Goal: Obtain resource: Obtain resource

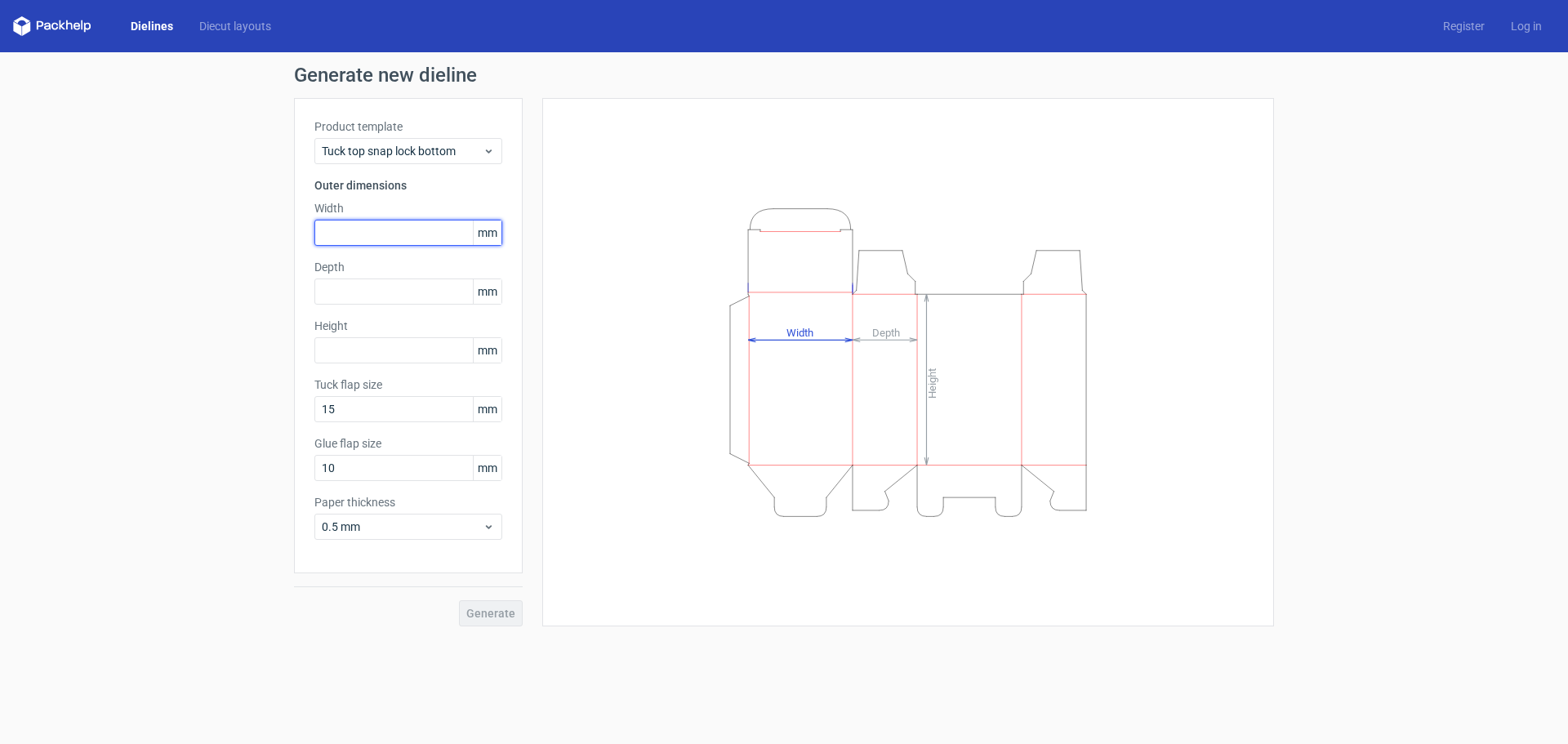
click at [373, 232] on input "text" at bounding box center [408, 233] width 188 height 27
type input "130"
click at [423, 296] on input "text" at bounding box center [408, 292] width 188 height 27
type input "75"
click at [394, 353] on input "text" at bounding box center [408, 351] width 188 height 27
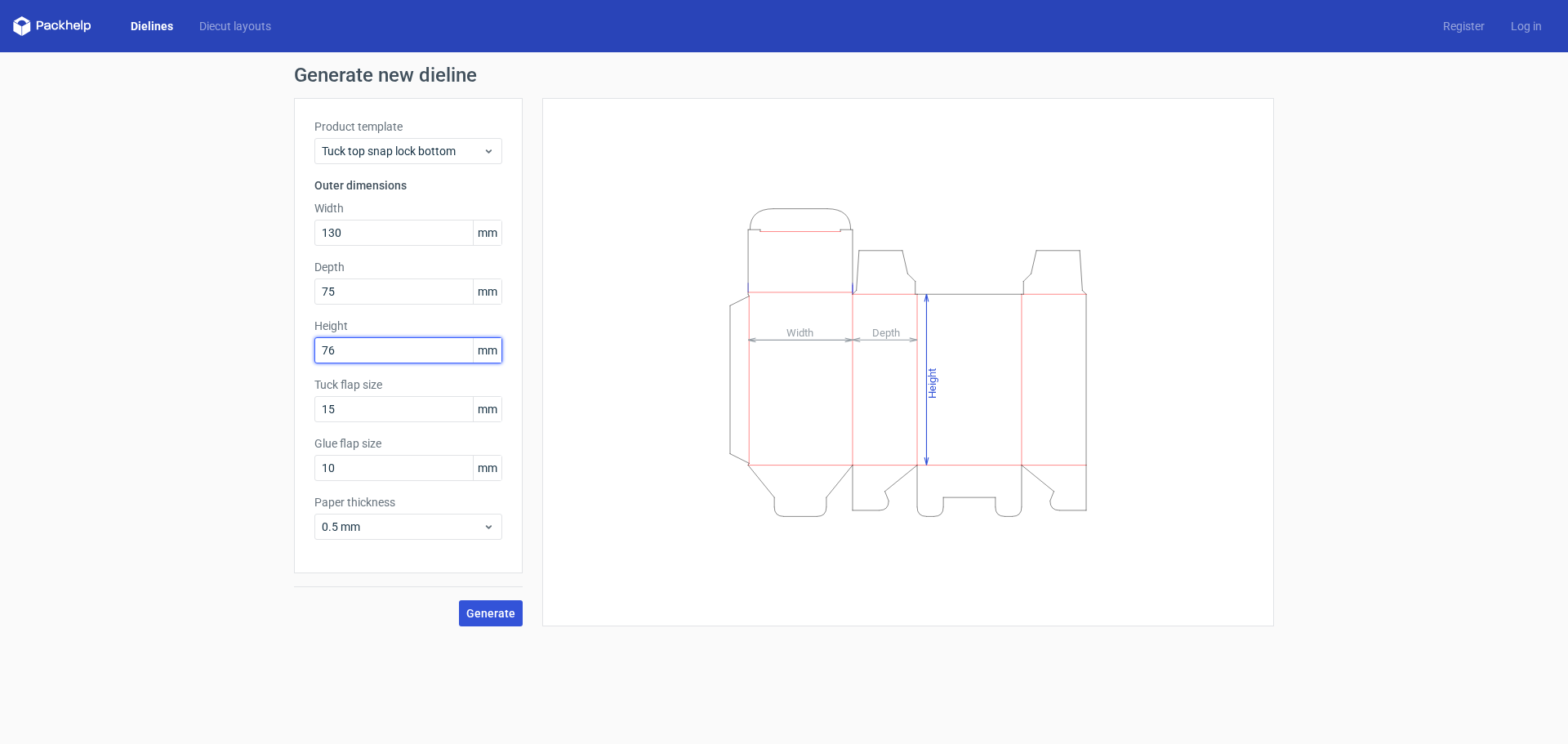
type input "76"
click at [507, 615] on span "Generate" at bounding box center [491, 614] width 49 height 11
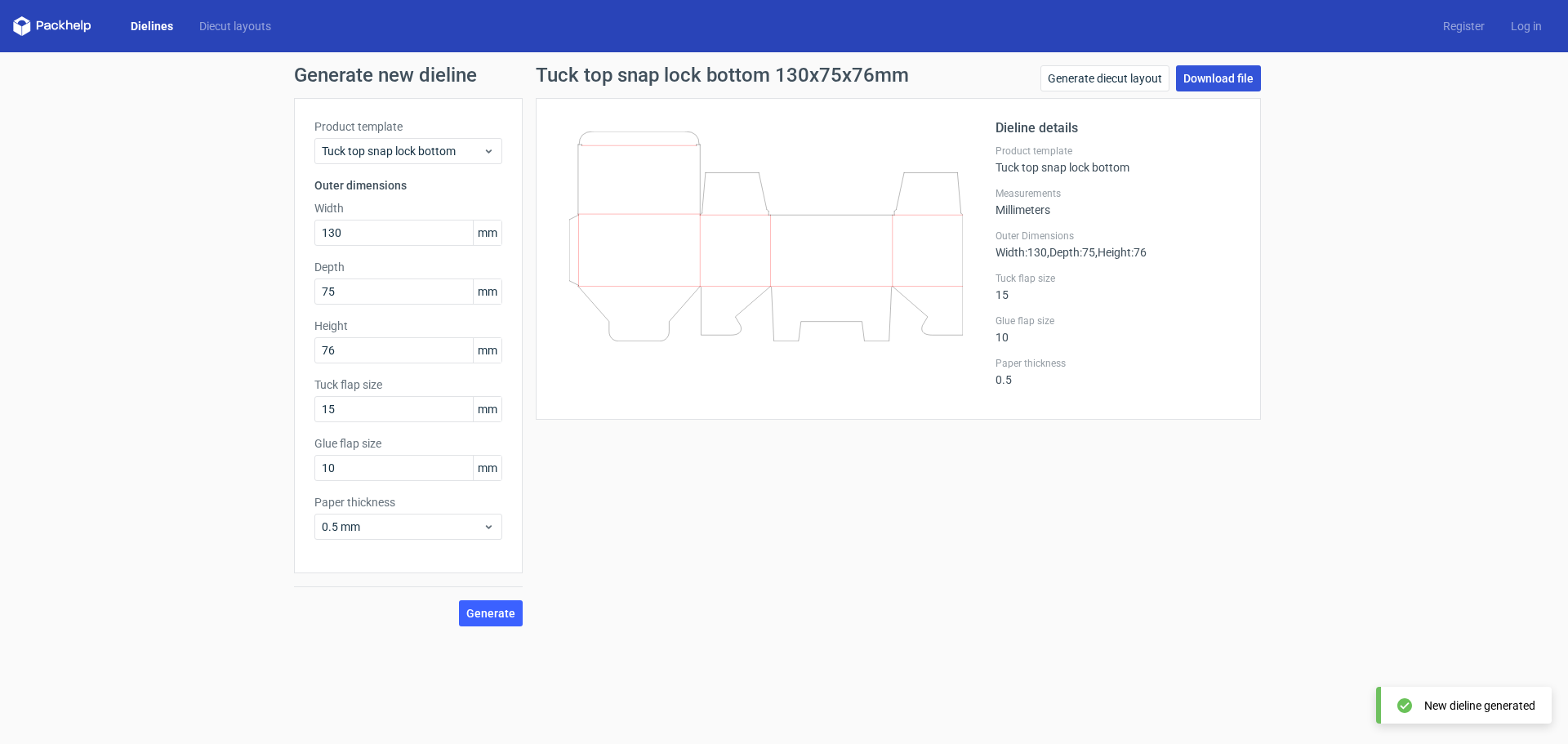
click at [1227, 79] on link "Download file" at bounding box center [1218, 79] width 85 height 27
click at [1215, 80] on link "Download file" at bounding box center [1218, 79] width 85 height 27
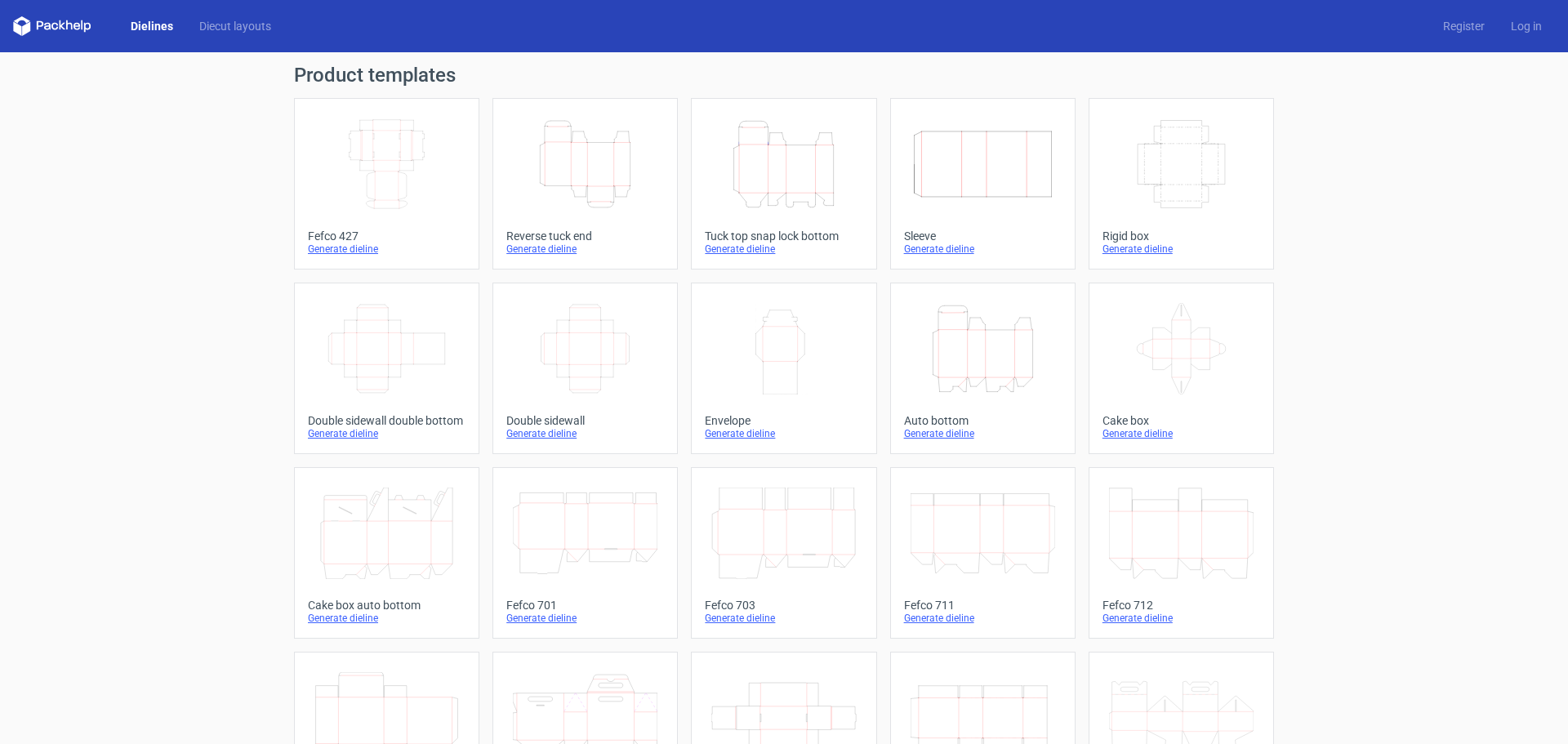
click at [797, 159] on icon "Height Depth Width" at bounding box center [784, 164] width 144 height 91
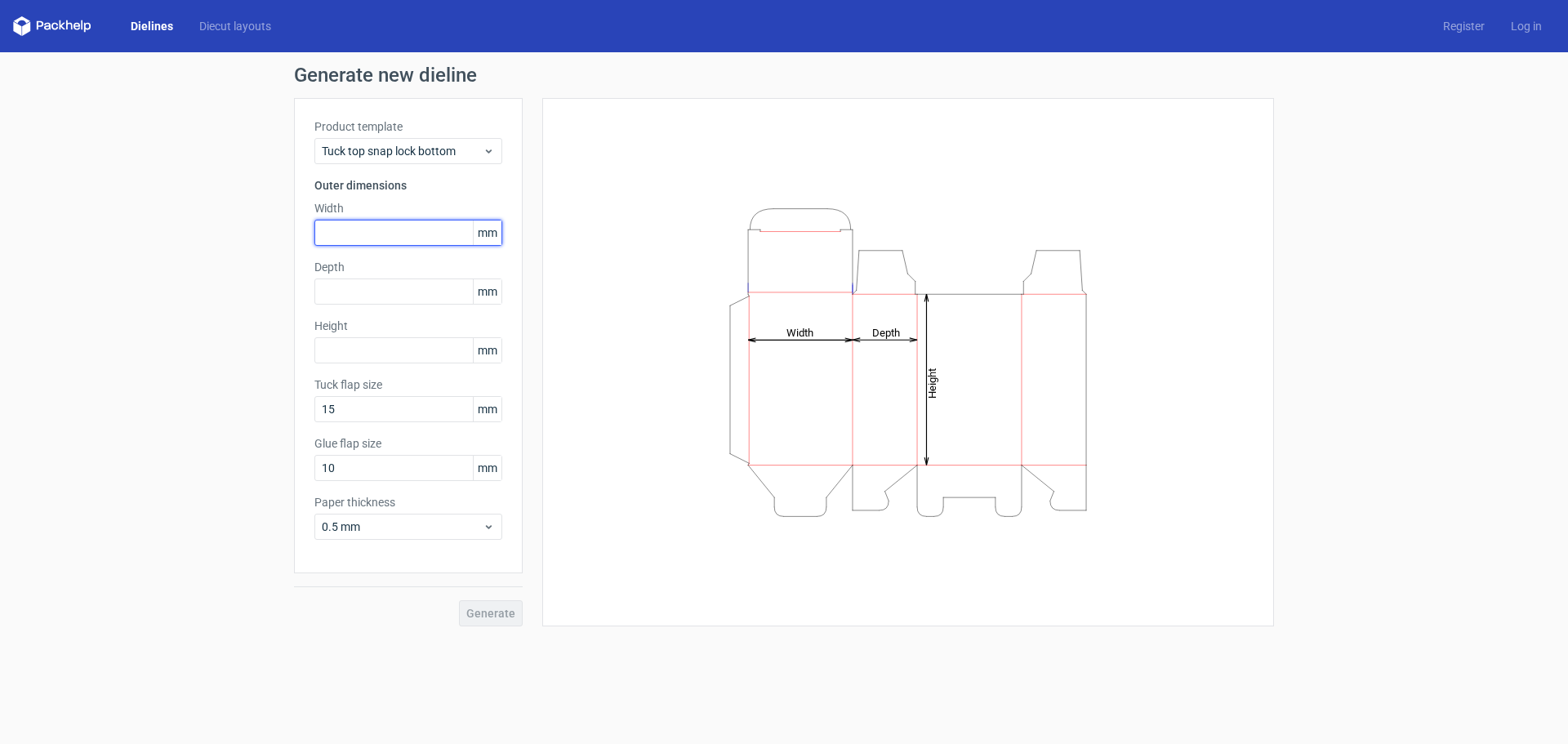
click at [421, 238] on input "text" at bounding box center [408, 233] width 188 height 27
type input "130"
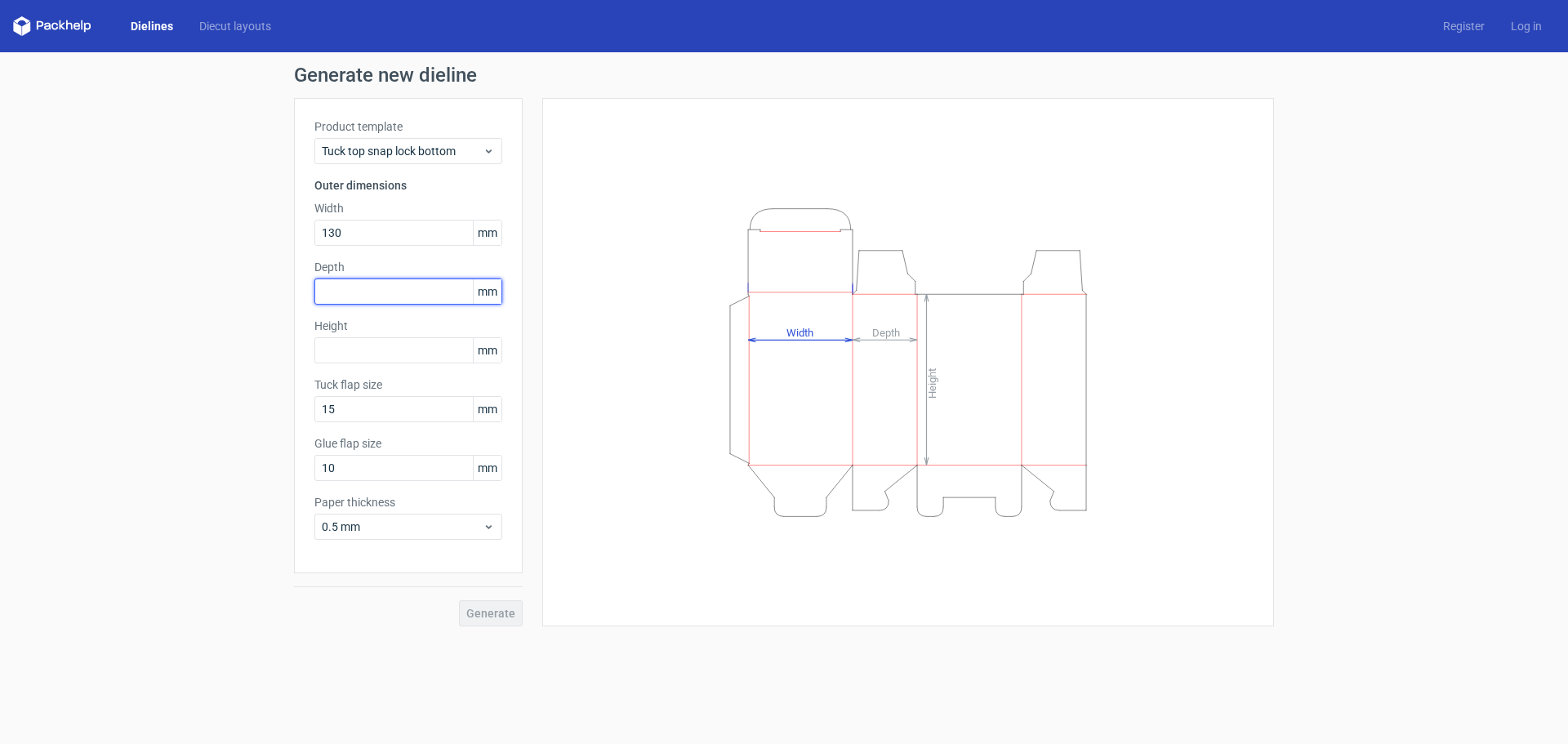
click at [348, 295] on input "text" at bounding box center [408, 292] width 188 height 27
type input "75"
click at [366, 358] on input "text" at bounding box center [408, 351] width 188 height 27
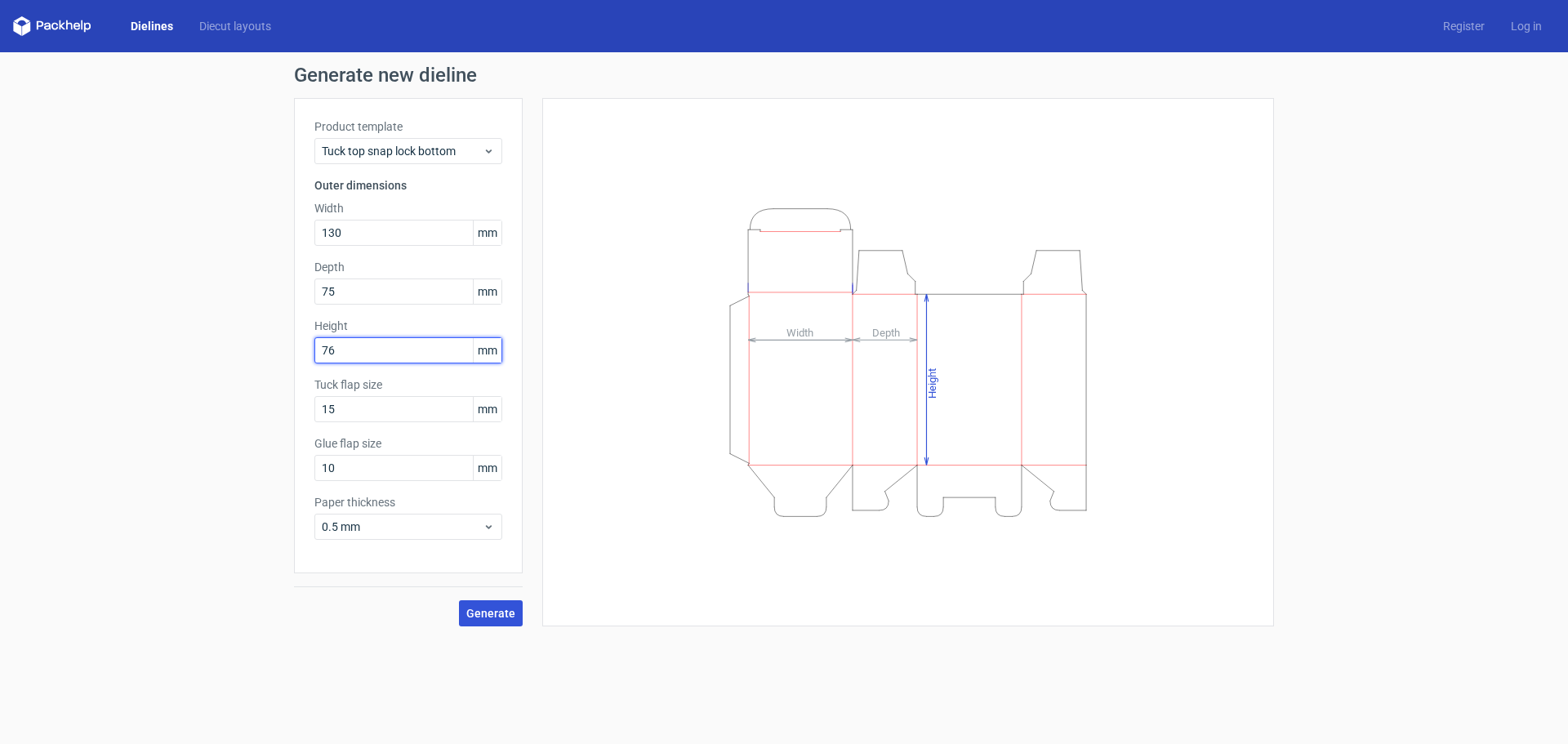
type input "76"
click at [483, 611] on span "Generate" at bounding box center [491, 614] width 49 height 11
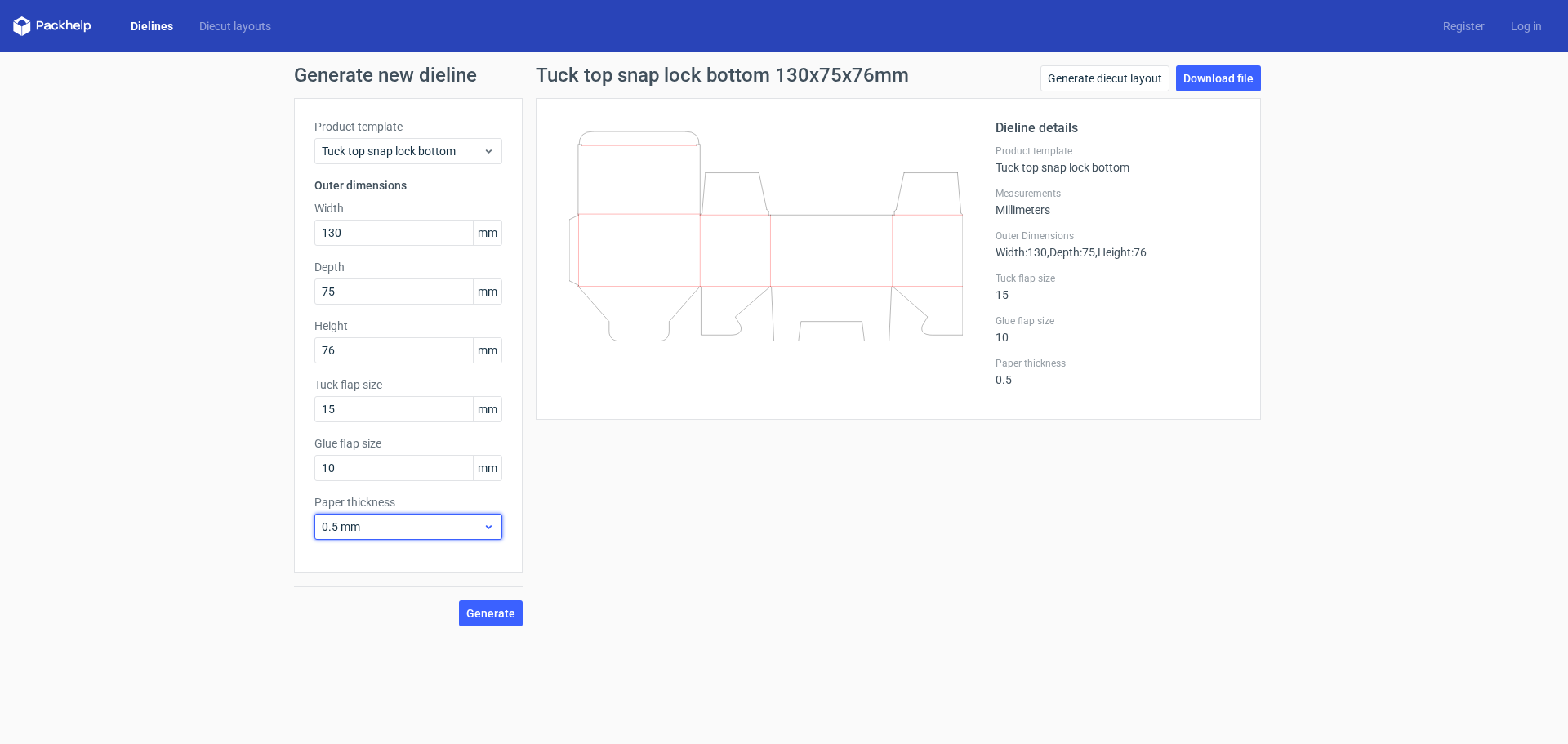
click at [487, 526] on use at bounding box center [489, 527] width 6 height 4
click at [351, 637] on div "1.5 mm" at bounding box center [408, 641] width 175 height 27
click at [481, 610] on span "Generate" at bounding box center [491, 614] width 49 height 11
click at [1129, 83] on link "Generate diecut layout" at bounding box center [1105, 79] width 129 height 27
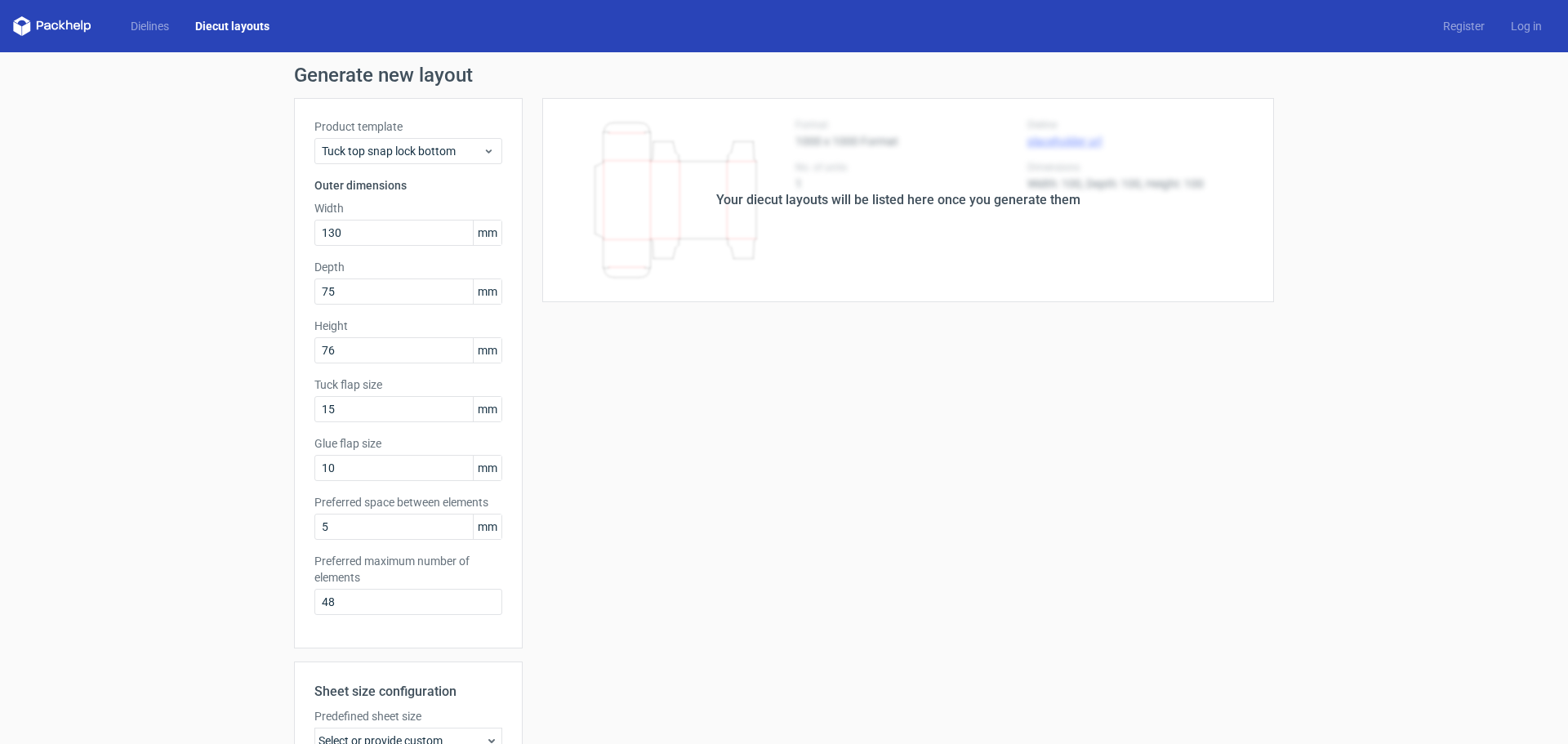
click at [939, 276] on div "Your diecut layouts will be listed here once you generate them" at bounding box center [897, 200] width 751 height 204
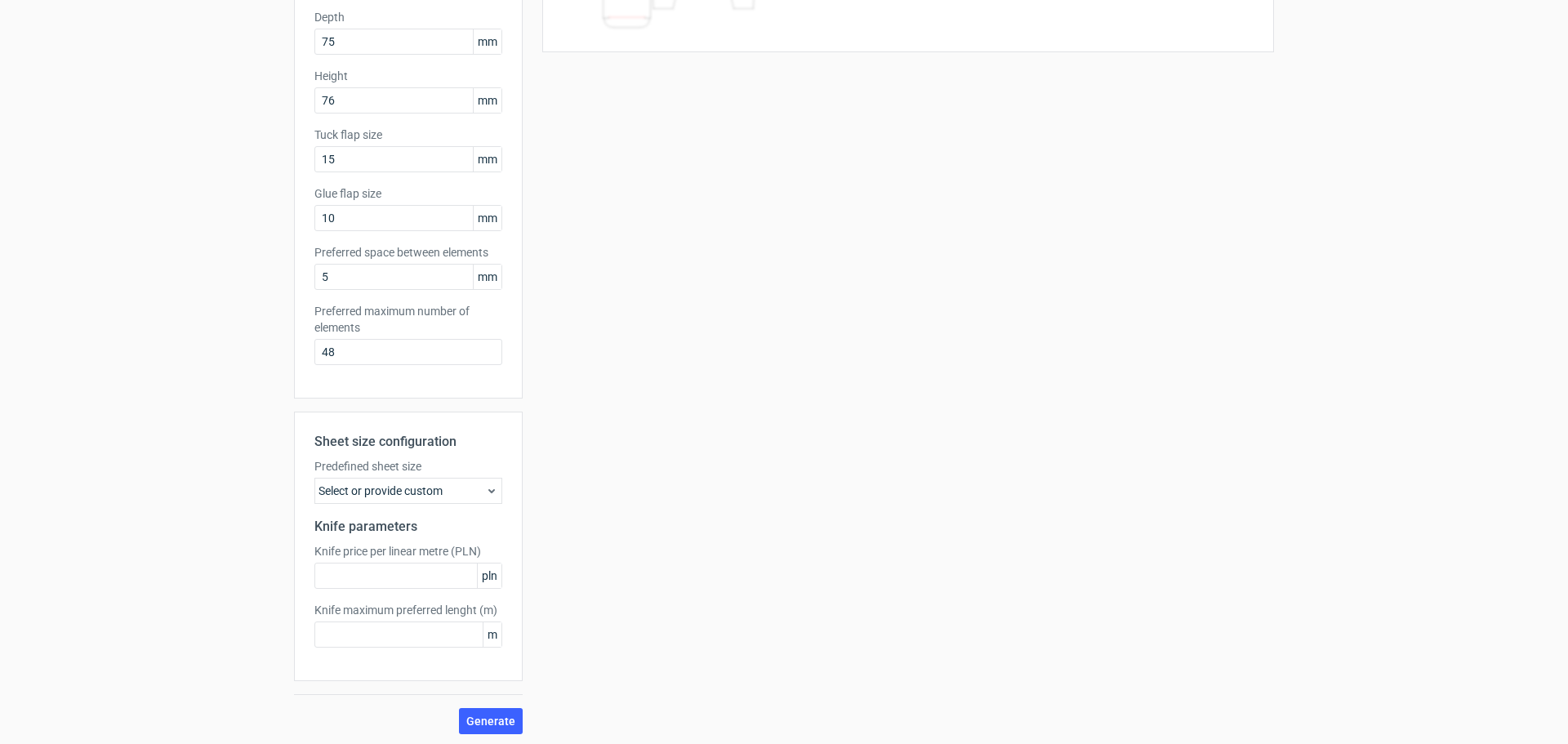
scroll to position [254, 0]
click at [490, 713] on span "Generate" at bounding box center [491, 718] width 49 height 11
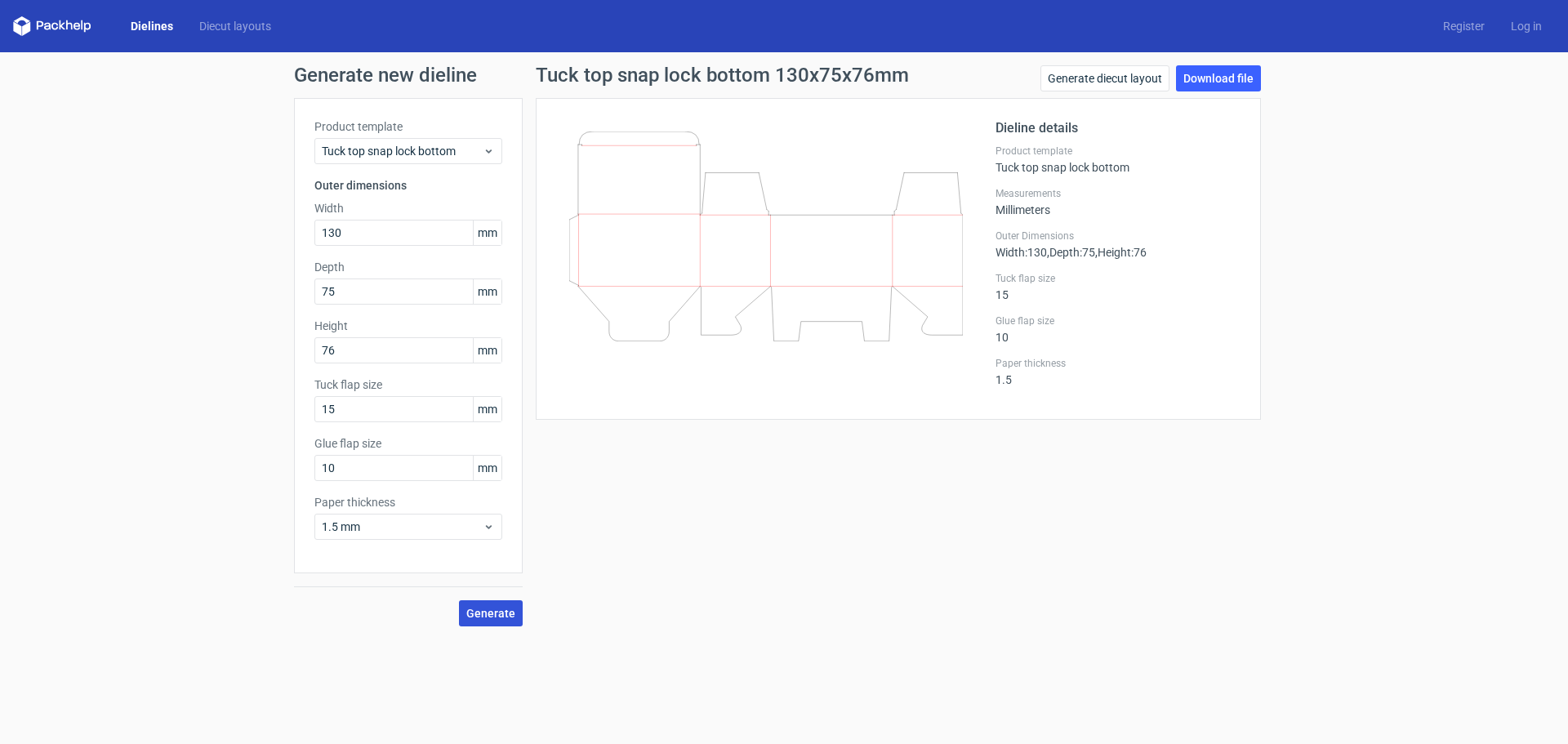
click at [495, 615] on span "Generate" at bounding box center [491, 614] width 49 height 11
click at [1211, 85] on link "Download file" at bounding box center [1218, 79] width 85 height 27
click at [1227, 81] on link "Download file" at bounding box center [1218, 79] width 85 height 27
click at [814, 365] on div at bounding box center [776, 259] width 440 height 281
click at [1207, 71] on link "Download file" at bounding box center [1218, 79] width 85 height 27
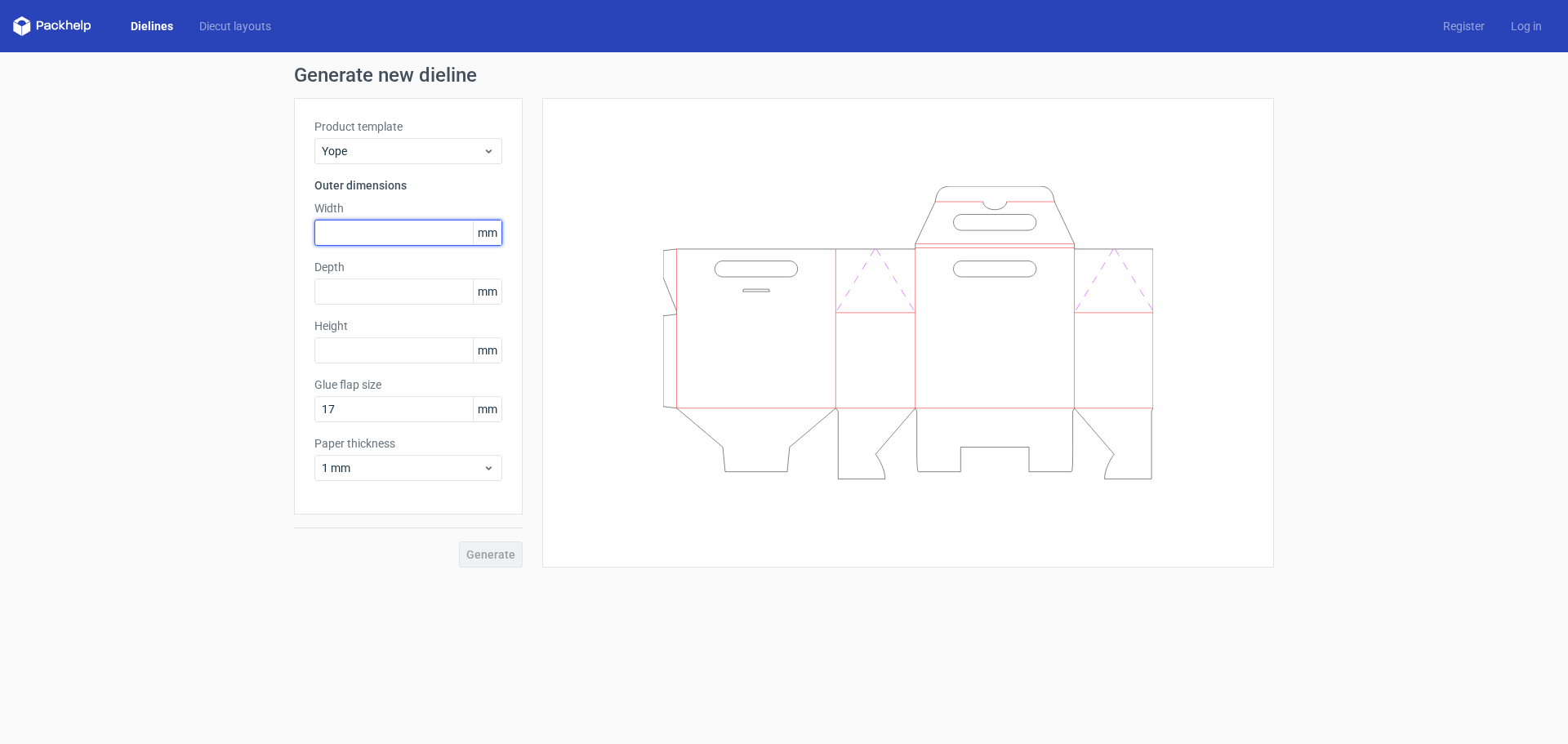
click at [369, 232] on input "text" at bounding box center [408, 233] width 188 height 27
click at [428, 140] on div "Yope" at bounding box center [408, 151] width 188 height 27
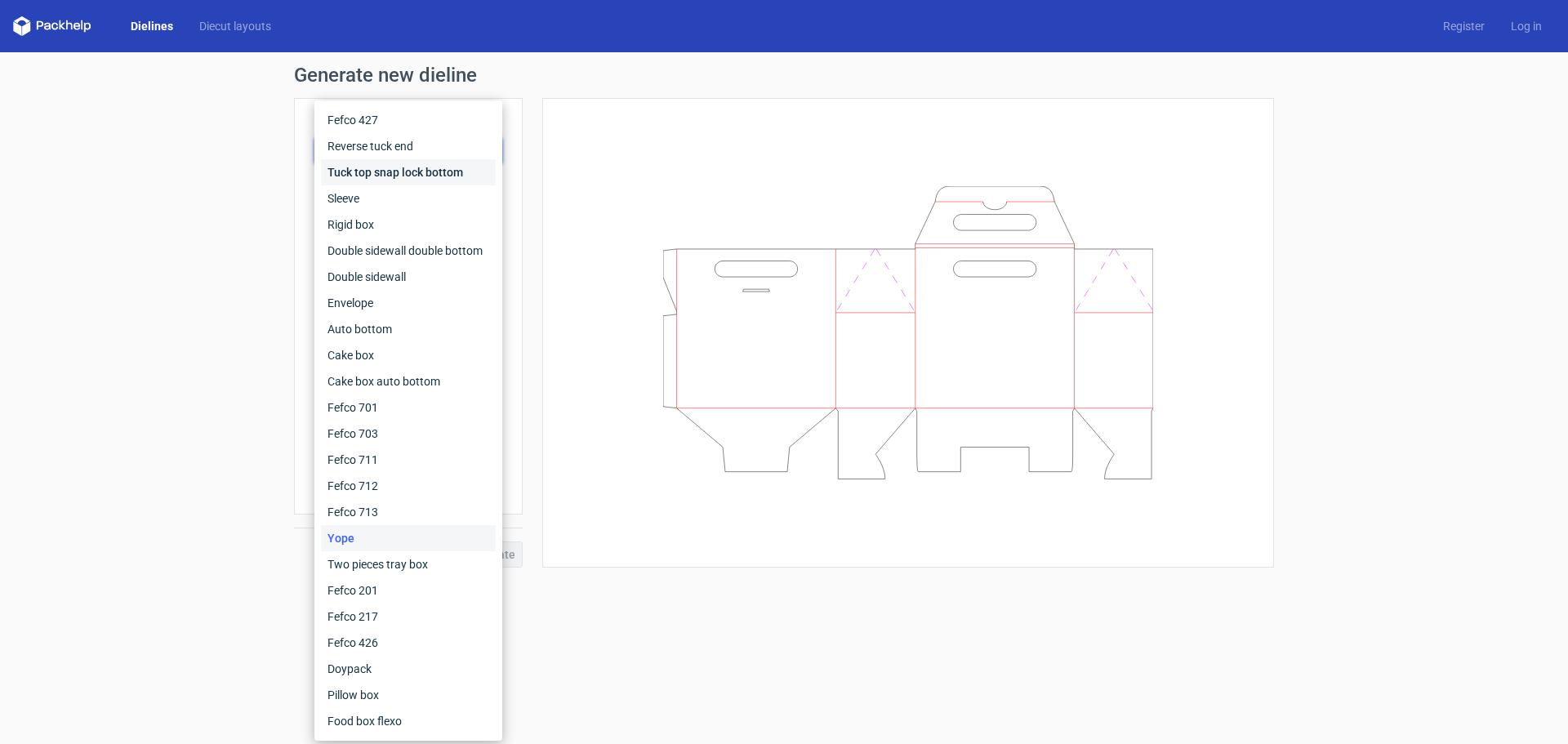
click at [425, 169] on div "Tuck top snap lock bottom" at bounding box center [408, 173] width 175 height 27
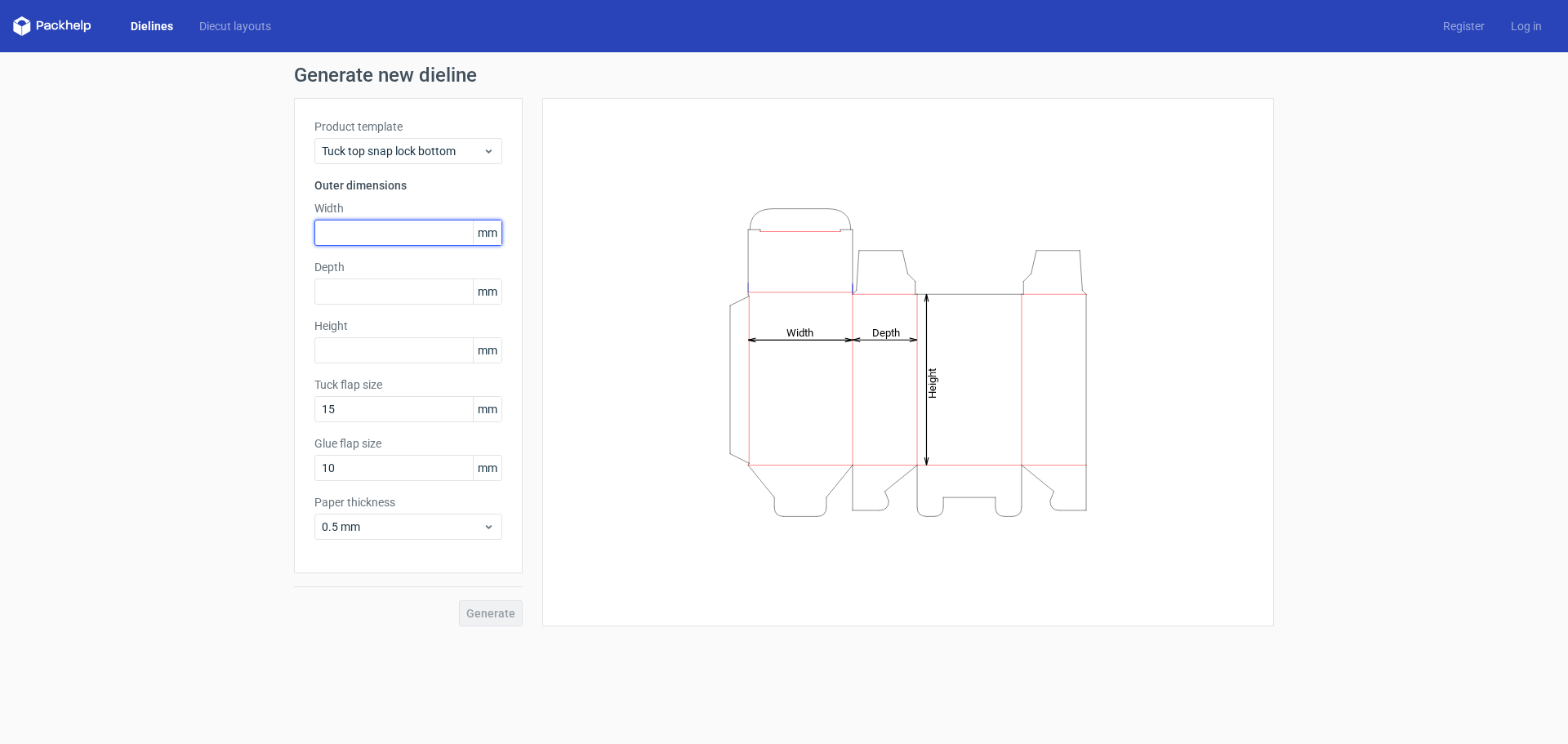
click at [379, 227] on input "text" at bounding box center [408, 233] width 188 height 27
type input "130"
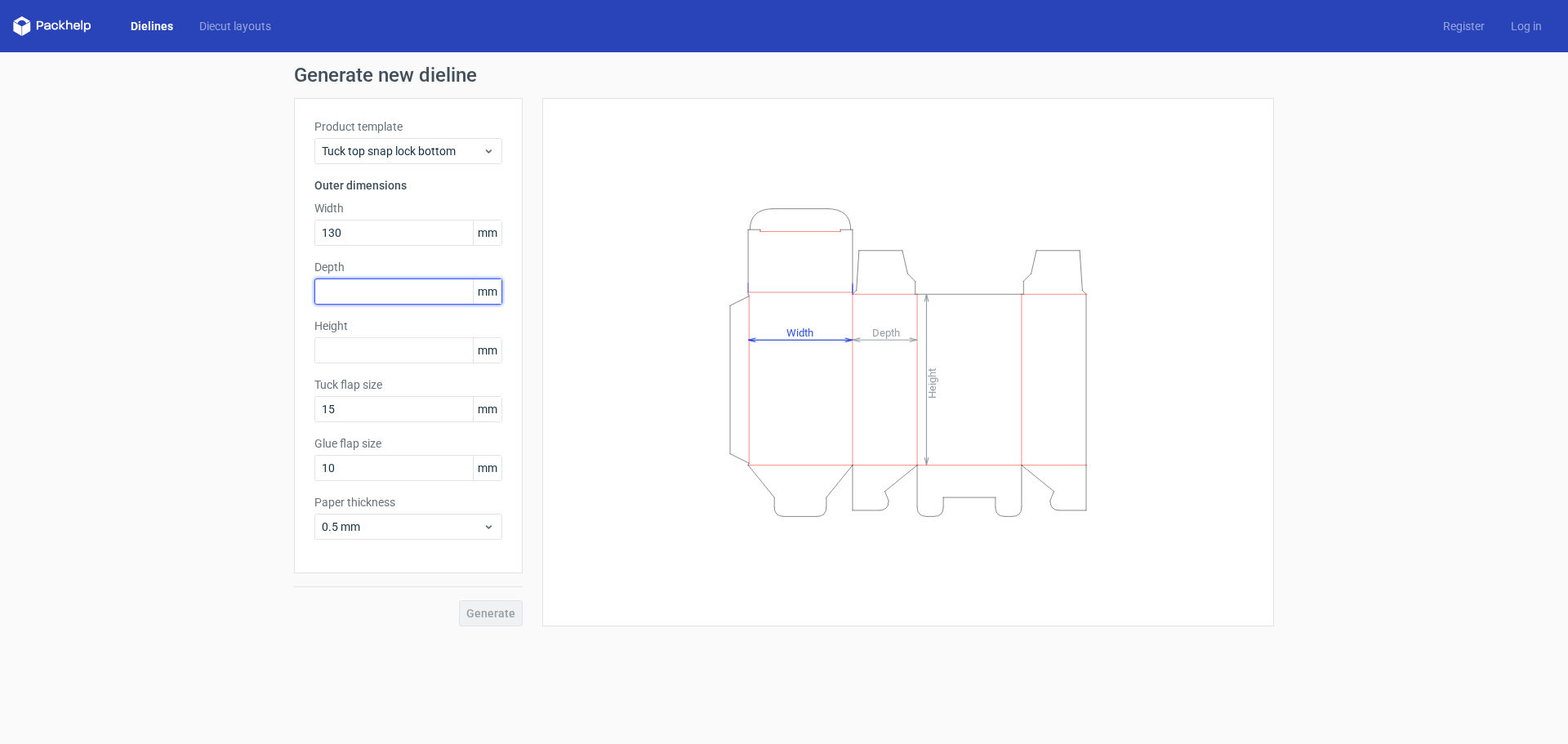
click at [374, 297] on input "text" at bounding box center [408, 292] width 188 height 27
type input "4"
type input "75"
click at [370, 353] on input "text" at bounding box center [408, 351] width 188 height 27
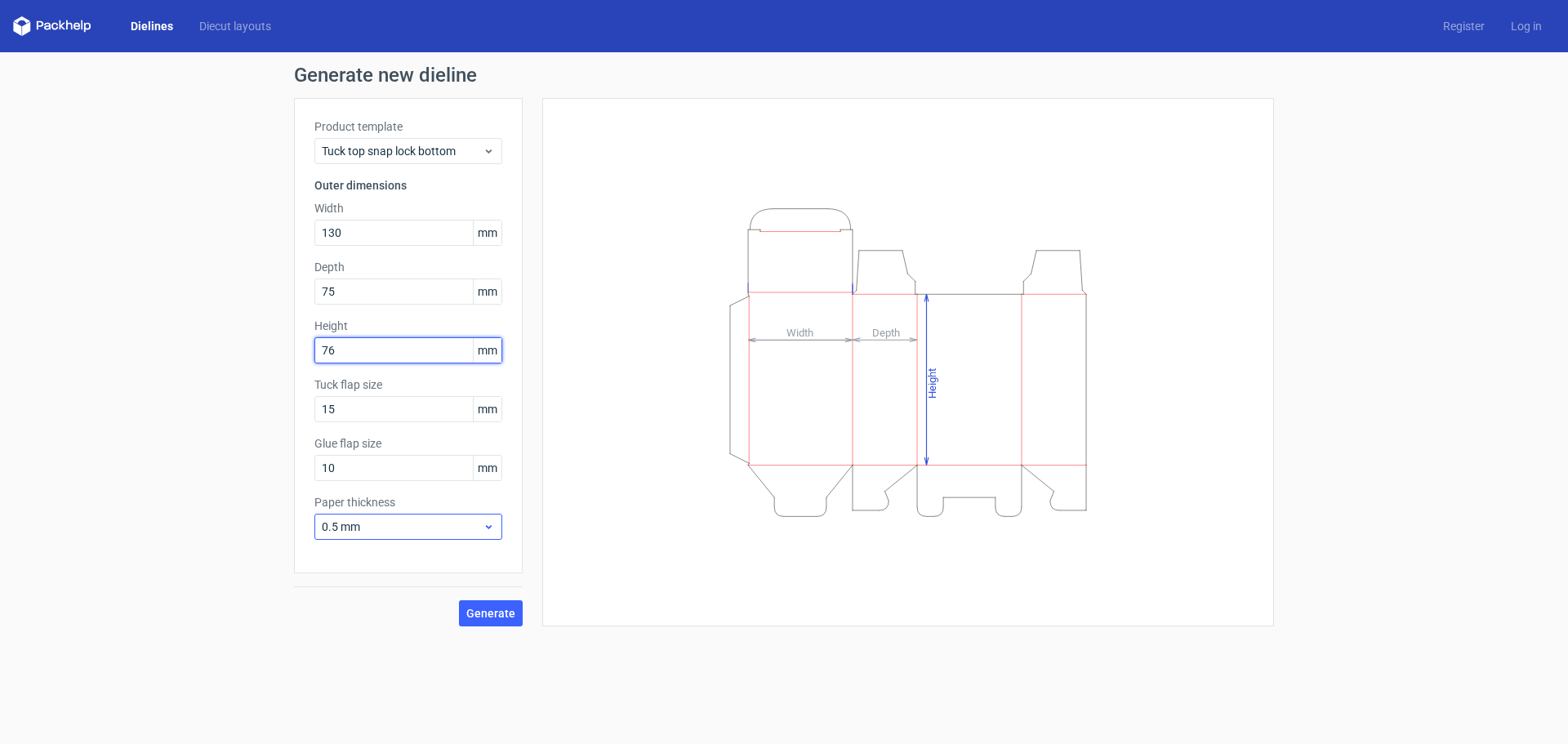
type input "76"
click at [462, 530] on span "0.5 mm" at bounding box center [402, 526] width 161 height 16
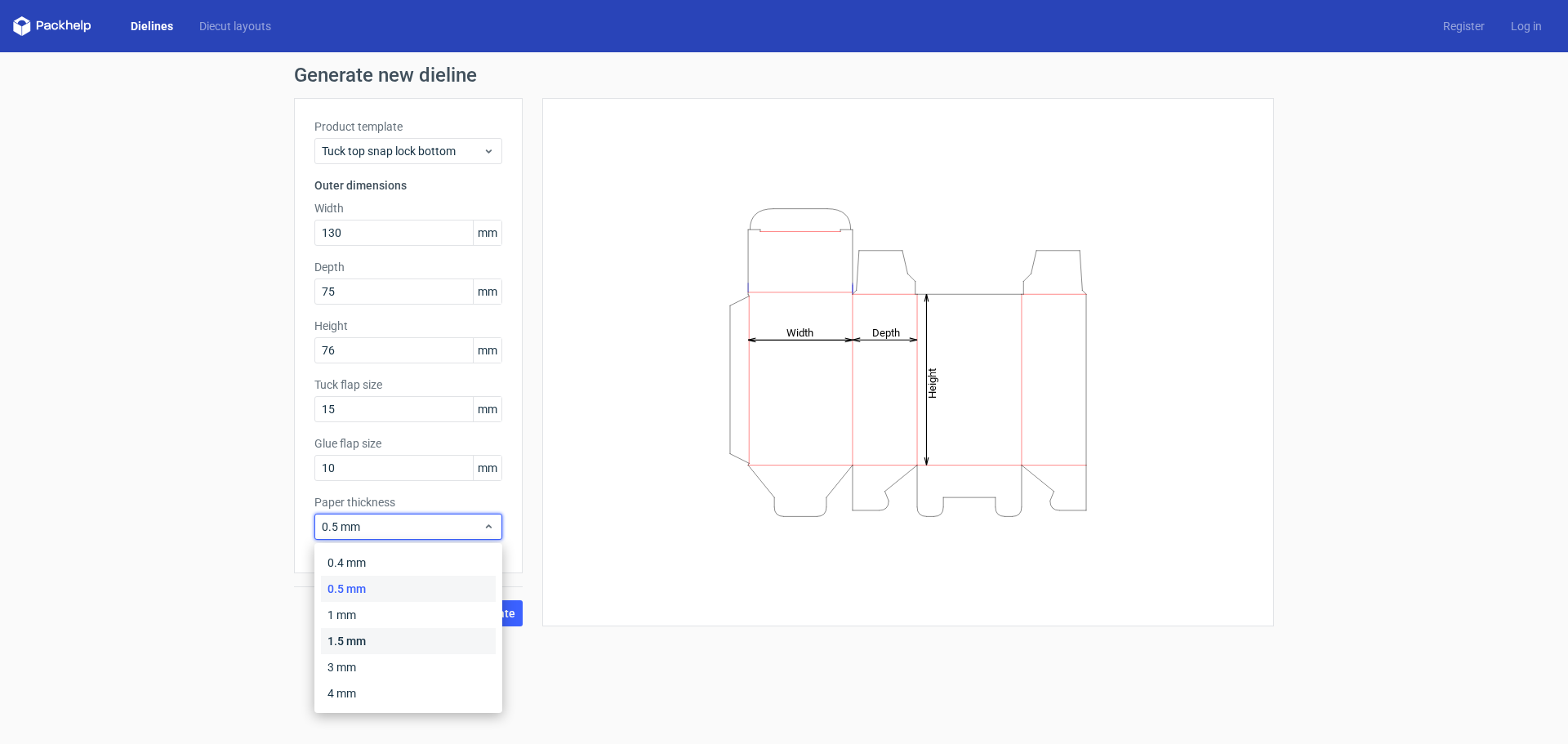
click at [361, 637] on div "1.5 mm" at bounding box center [408, 641] width 175 height 27
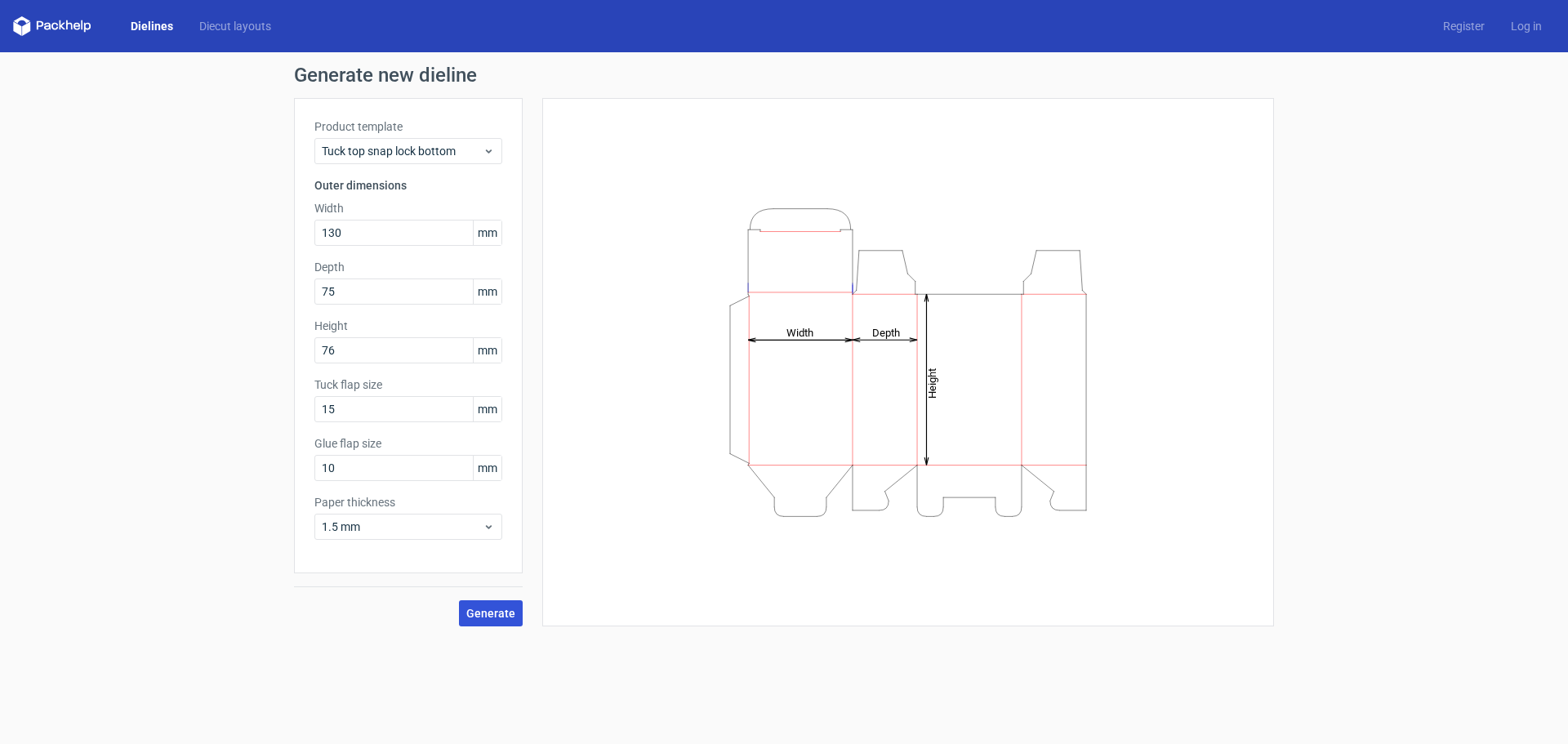
click at [477, 610] on span "Generate" at bounding box center [491, 614] width 49 height 11
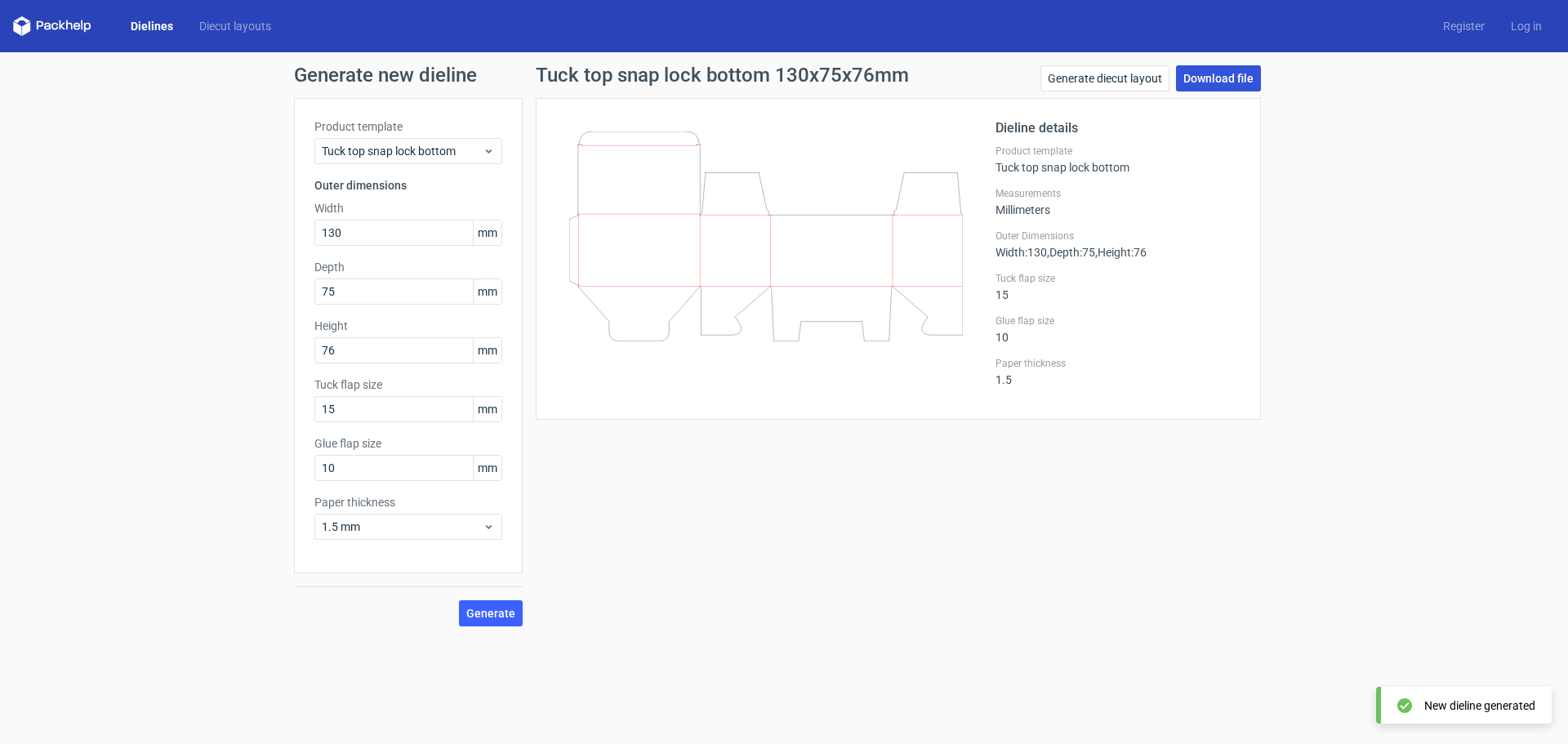
click at [1228, 79] on link "Download file" at bounding box center [1218, 79] width 85 height 27
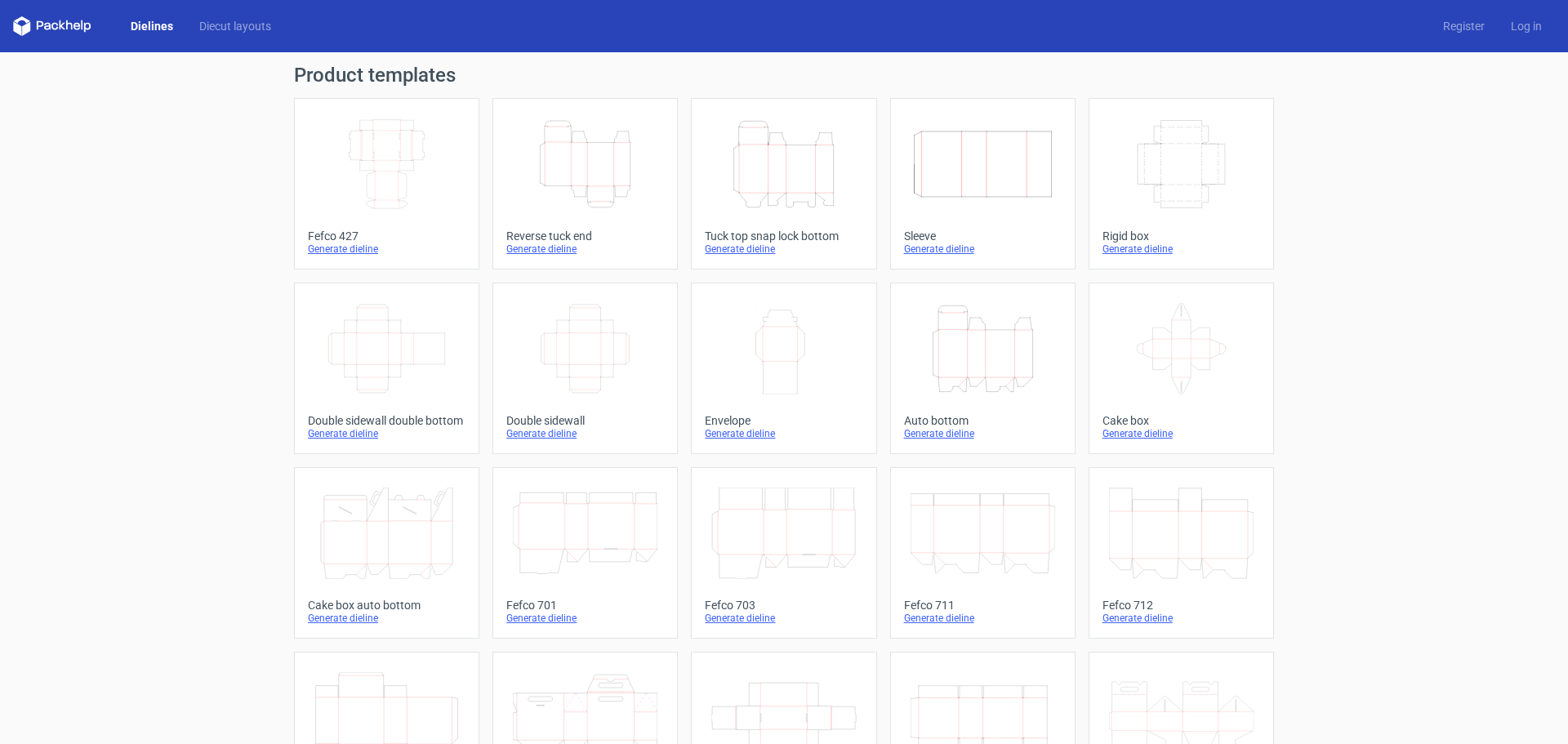
click at [759, 206] on icon "Height Depth Width" at bounding box center [784, 164] width 144 height 91
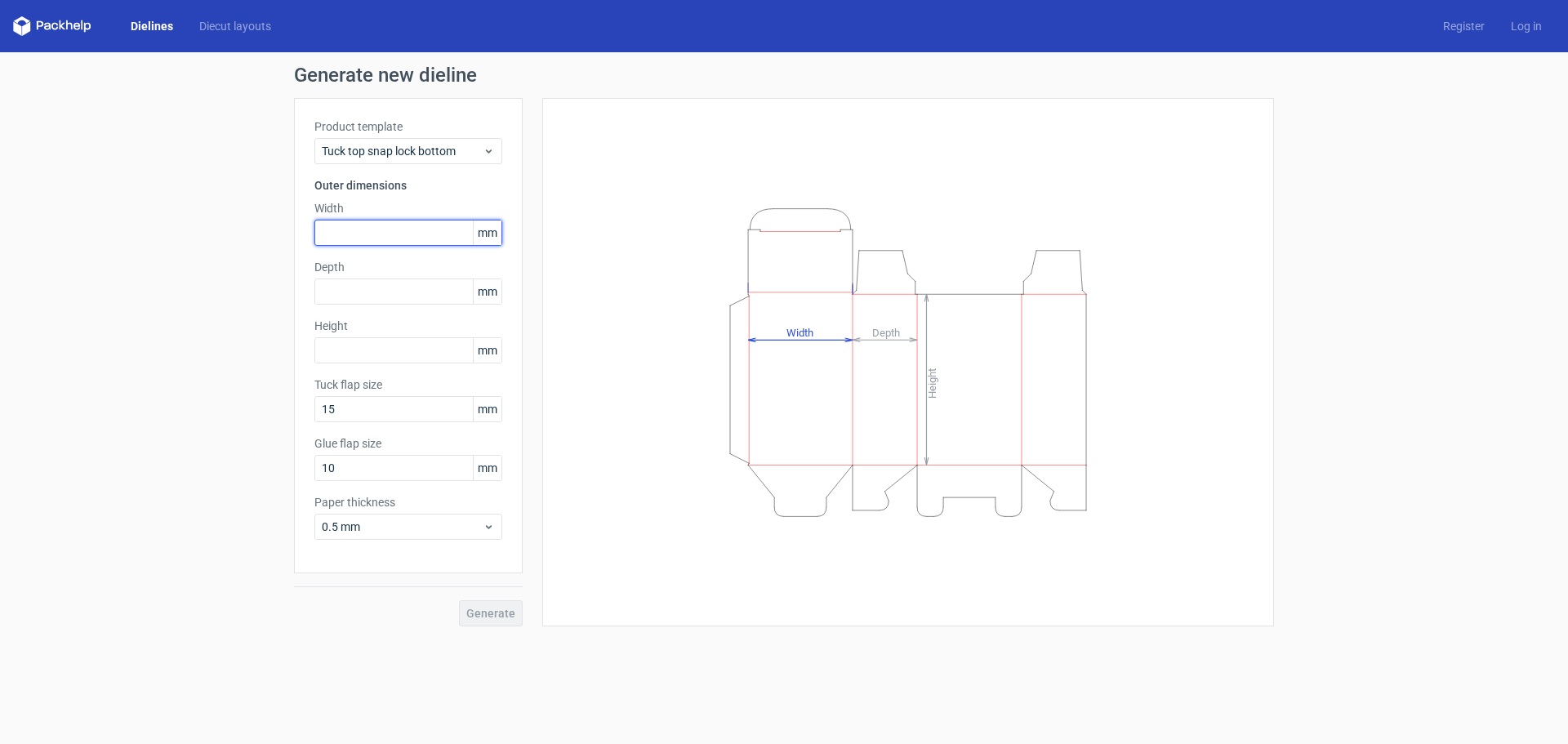
click at [371, 237] on input "text" at bounding box center [408, 233] width 188 height 27
type input "130"
click at [425, 301] on input "text" at bounding box center [408, 292] width 188 height 27
type input "75"
click at [373, 347] on input "text" at bounding box center [408, 351] width 188 height 27
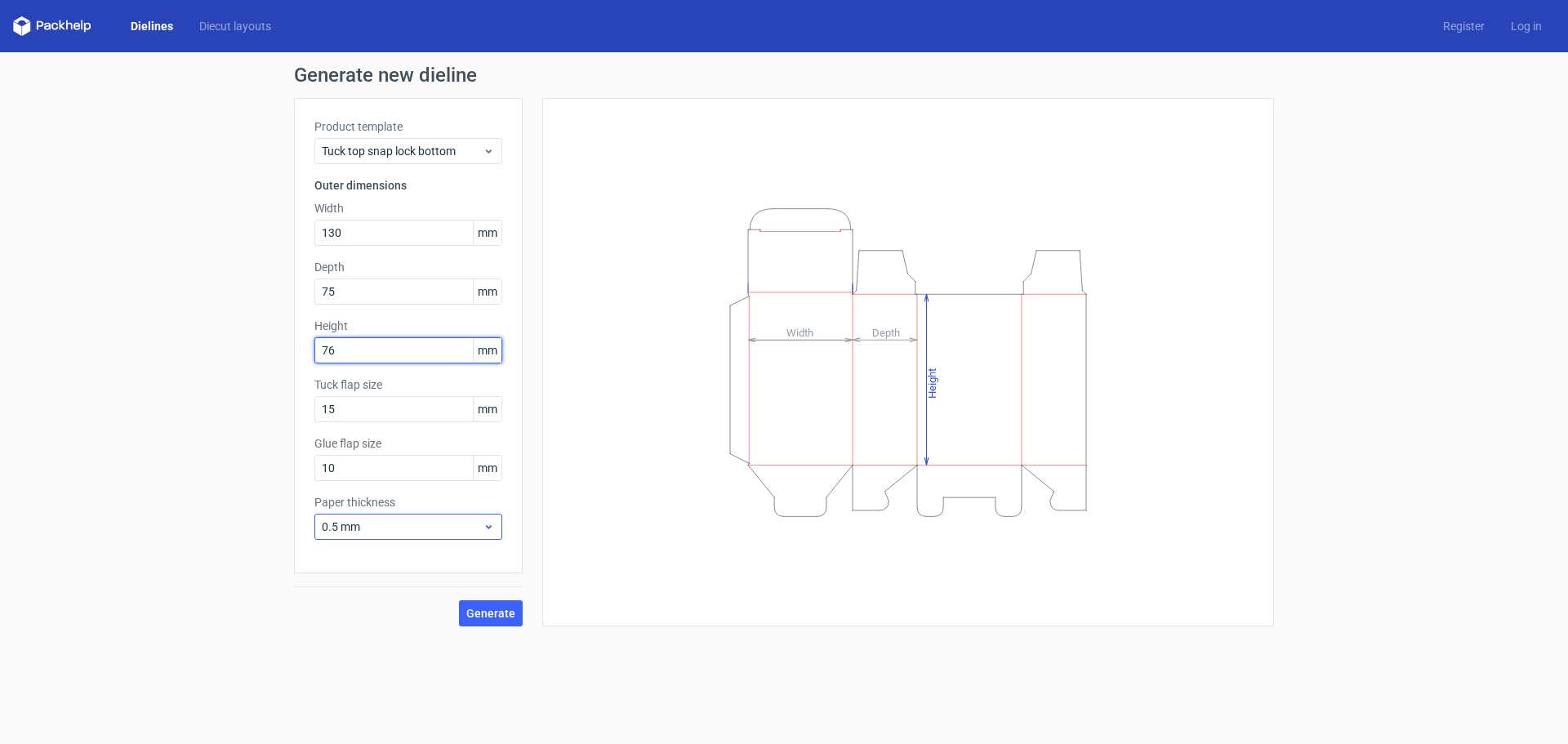
type input "76"
click at [397, 534] on span "0.5 mm" at bounding box center [402, 526] width 161 height 16
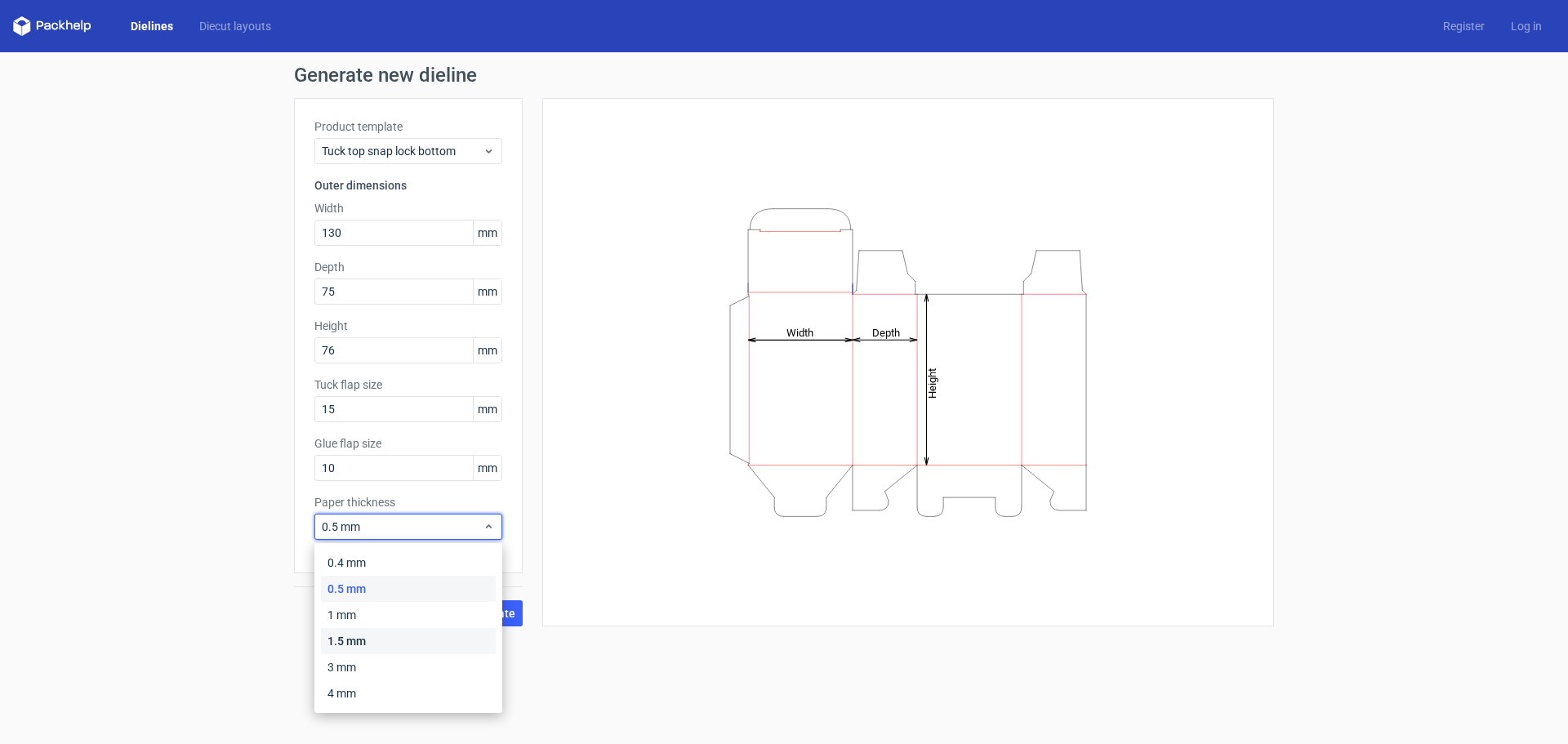
click at [359, 632] on div "1.5 mm" at bounding box center [408, 641] width 175 height 27
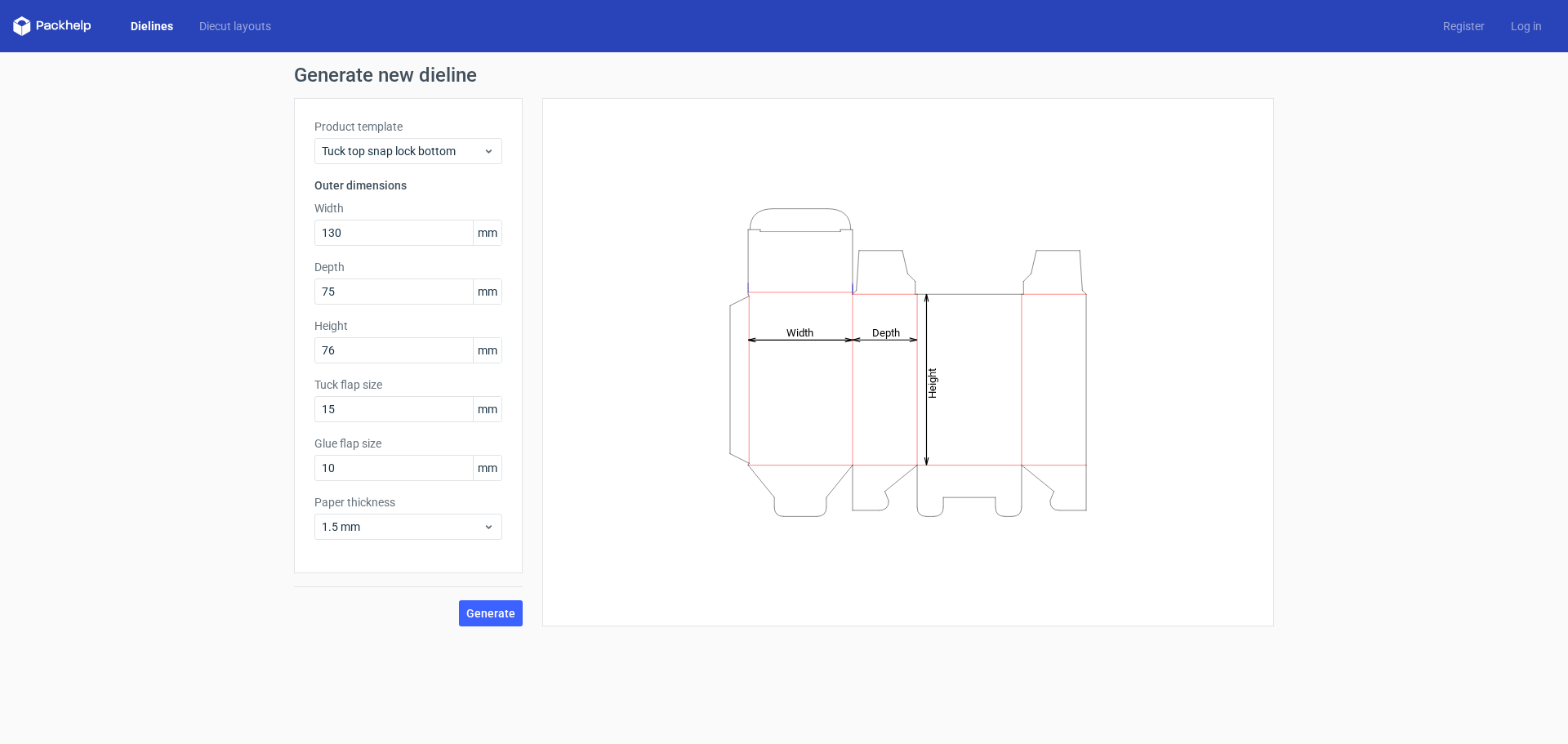
click at [1298, 224] on div "Generate new dieline Product template Tuck top snap lock bottom Outer dimension…" at bounding box center [784, 346] width 1568 height 587
drag, startPoint x: 488, startPoint y: 610, endPoint x: 530, endPoint y: 601, distance: 43.0
click at [488, 610] on span "Generate" at bounding box center [491, 614] width 49 height 11
